Goal: Task Accomplishment & Management: Manage account settings

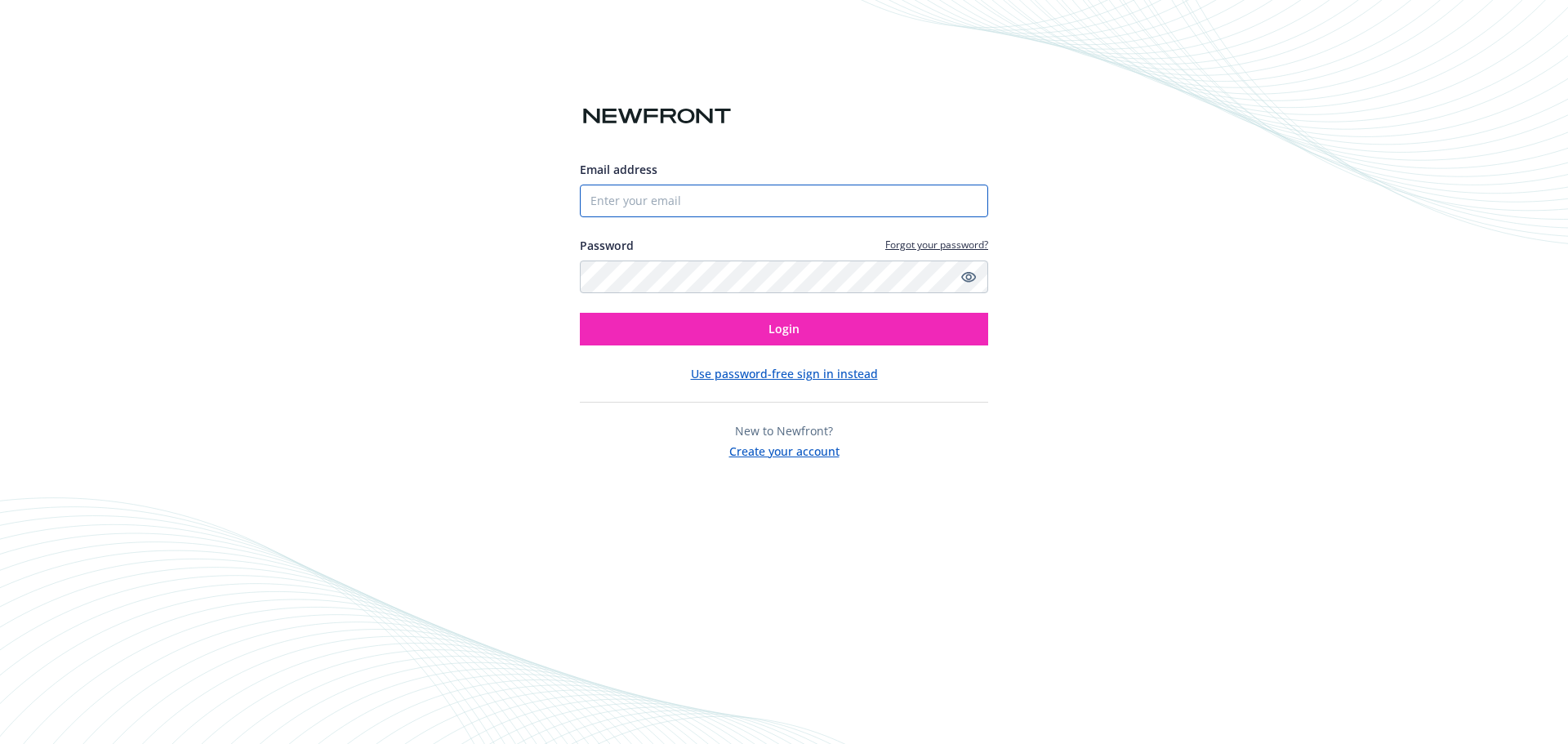
click at [845, 196] on input "Email address" at bounding box center [783, 200] width 408 height 32
type input "[PERSON_NAME][EMAIL_ADDRESS][PERSON_NAME][DOMAIN_NAME]"
